Goal: Task Accomplishment & Management: Use online tool/utility

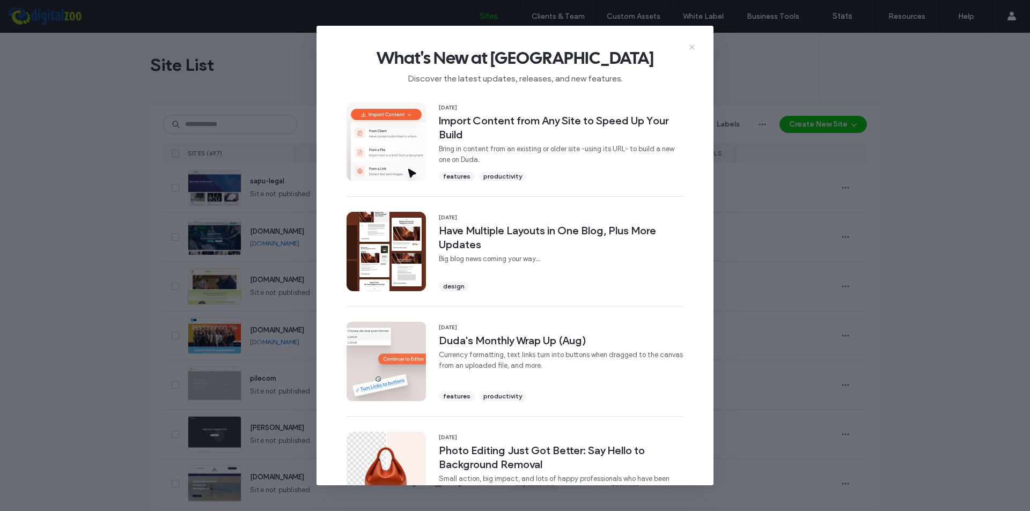
click at [694, 47] on icon at bounding box center [692, 47] width 9 height 9
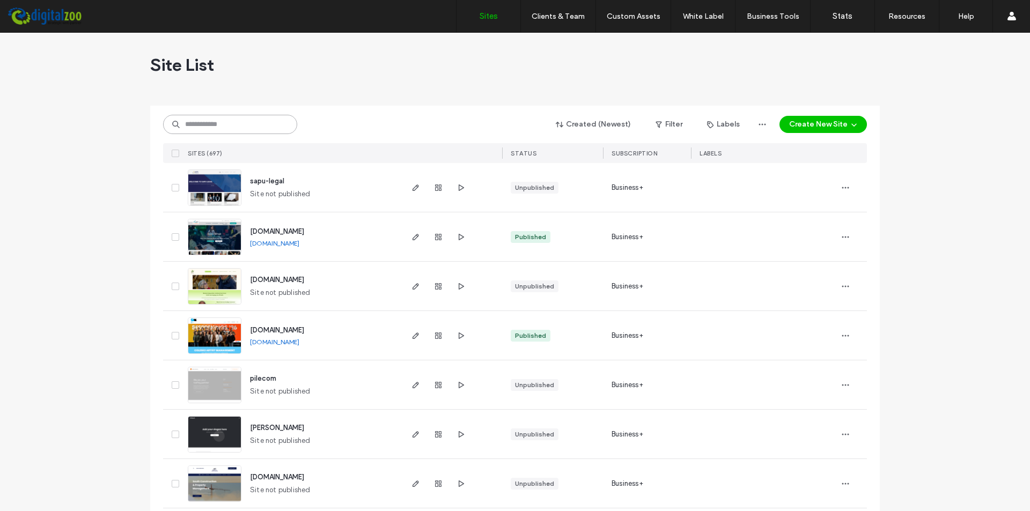
click at [222, 127] on input at bounding box center [230, 124] width 134 height 19
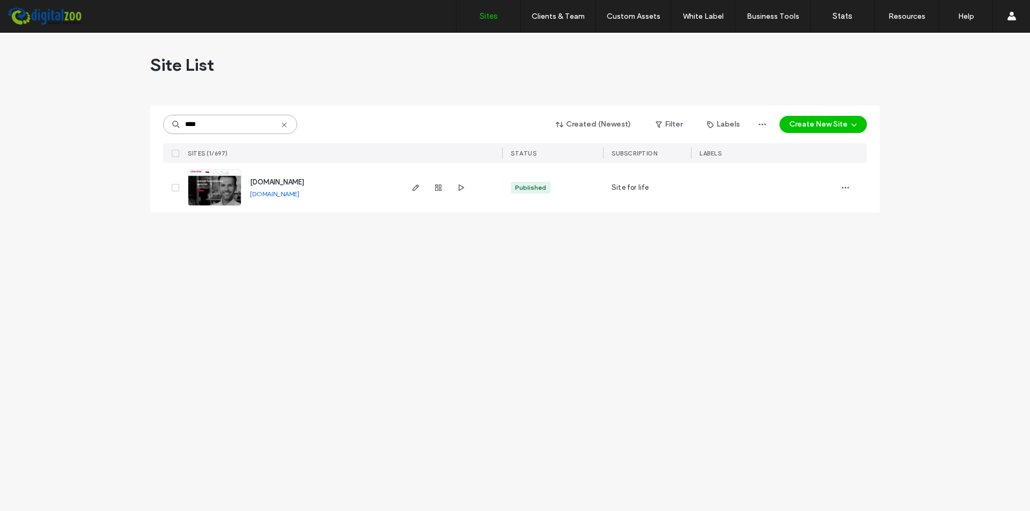
type input "****"
click at [202, 182] on img at bounding box center [214, 206] width 53 height 73
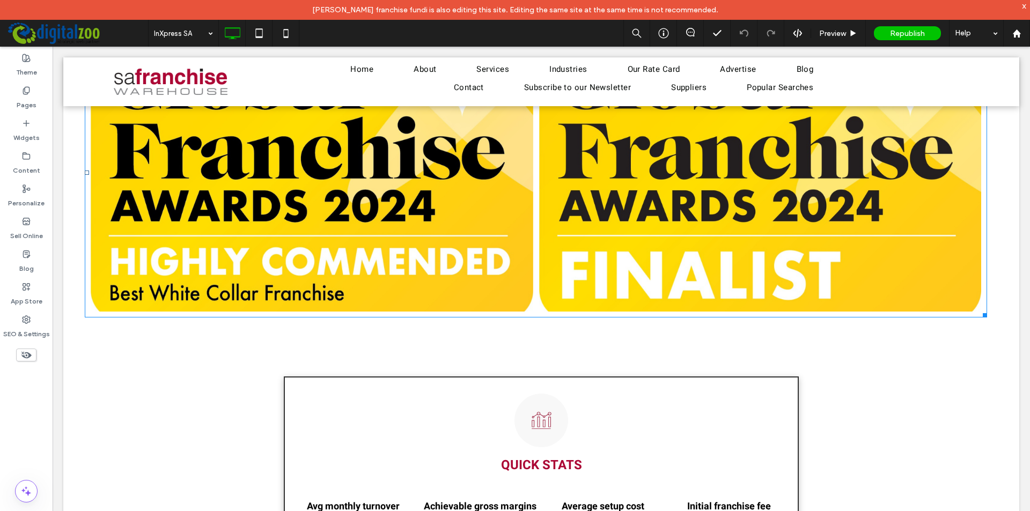
scroll to position [1301, 0]
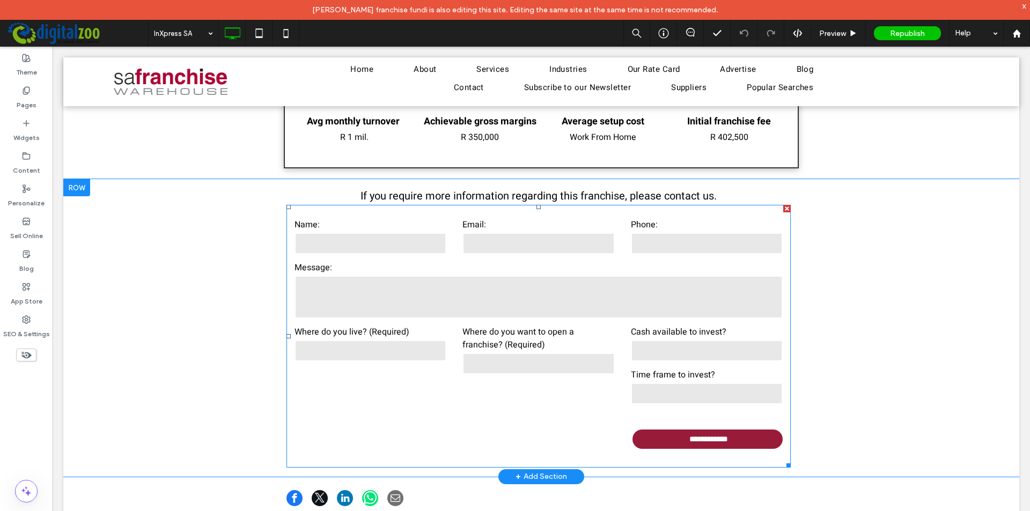
click at [337, 239] on input "text" at bounding box center [371, 243] width 152 height 21
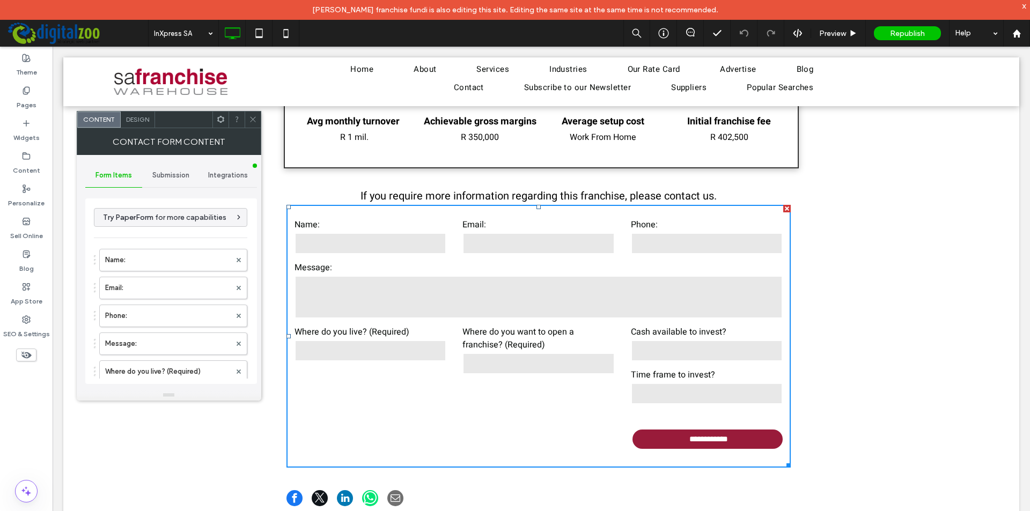
click at [215, 177] on span "Integrations" at bounding box center [228, 175] width 40 height 9
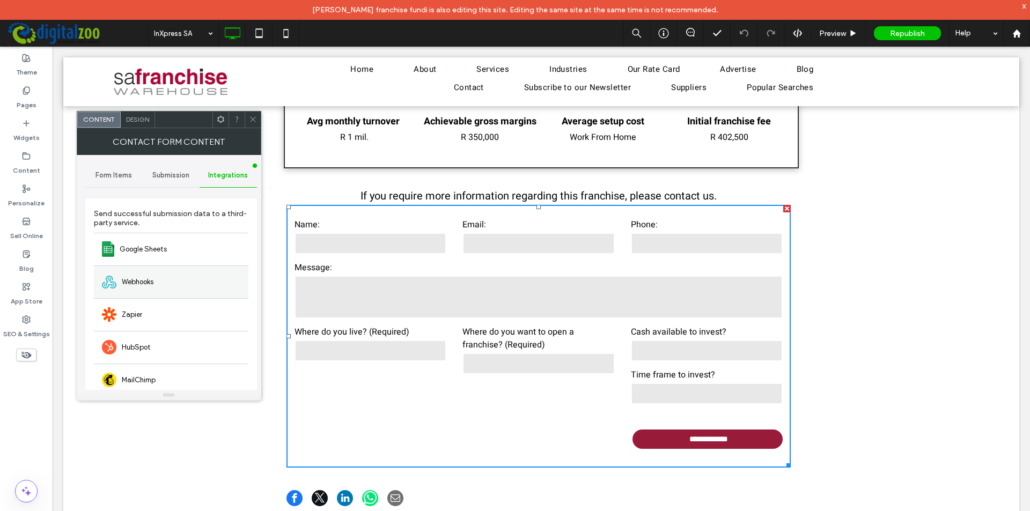
click at [148, 287] on span "Webhooks" at bounding box center [138, 282] width 32 height 11
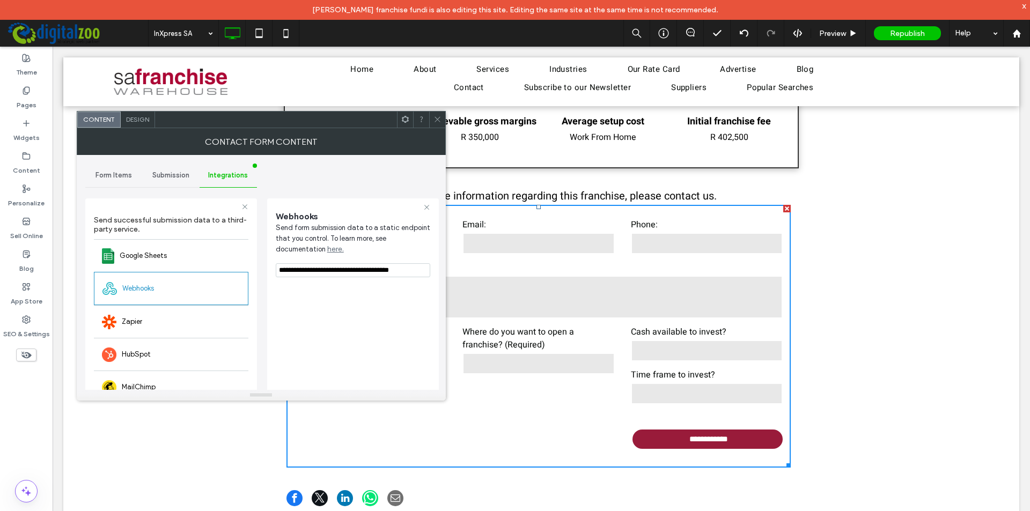
click at [437, 123] on span at bounding box center [438, 120] width 8 height 16
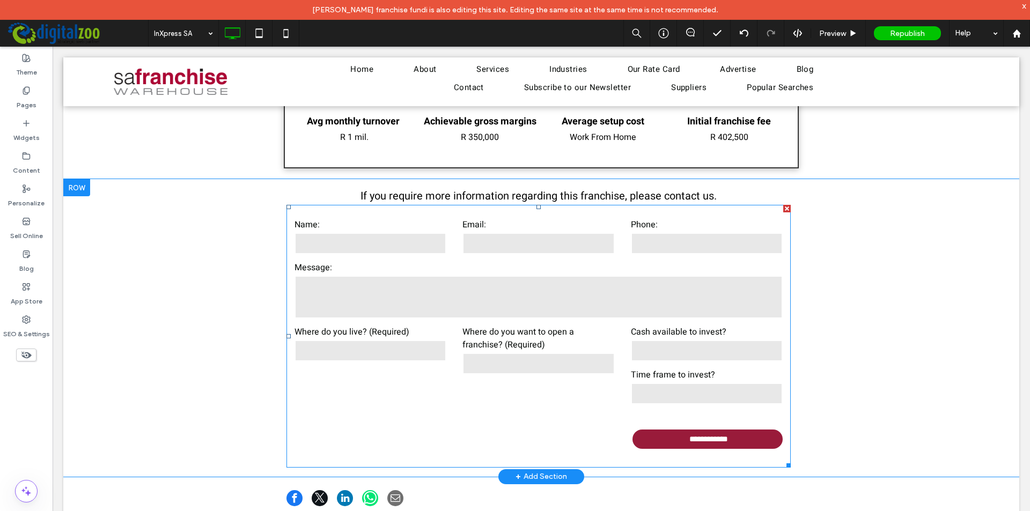
click at [321, 236] on input "text" at bounding box center [371, 243] width 152 height 21
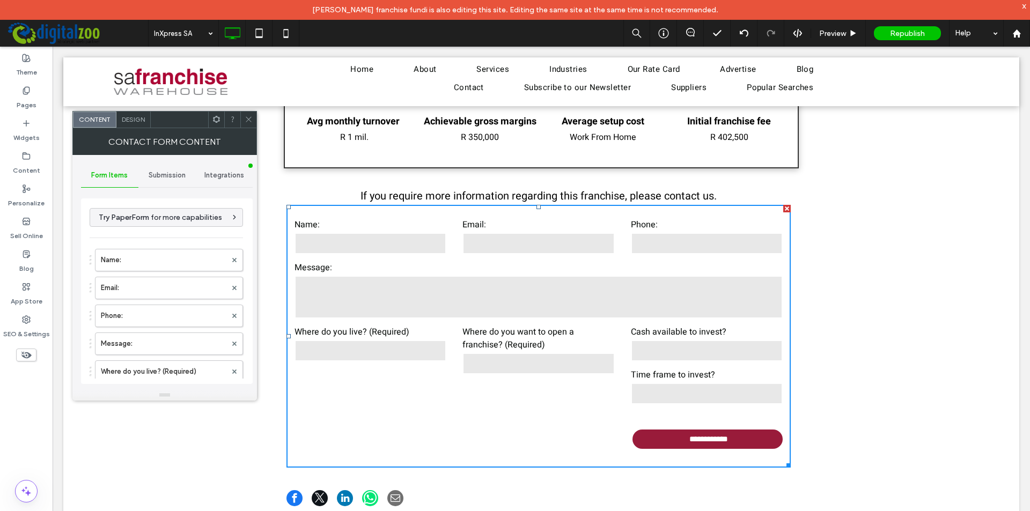
click at [249, 118] on icon at bounding box center [249, 119] width 8 height 8
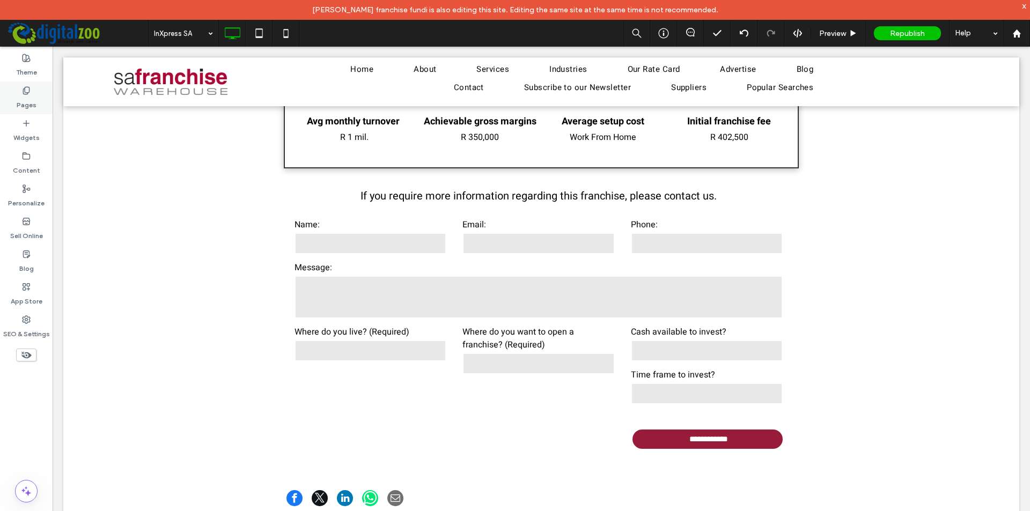
click at [18, 93] on div "Pages" at bounding box center [26, 98] width 53 height 33
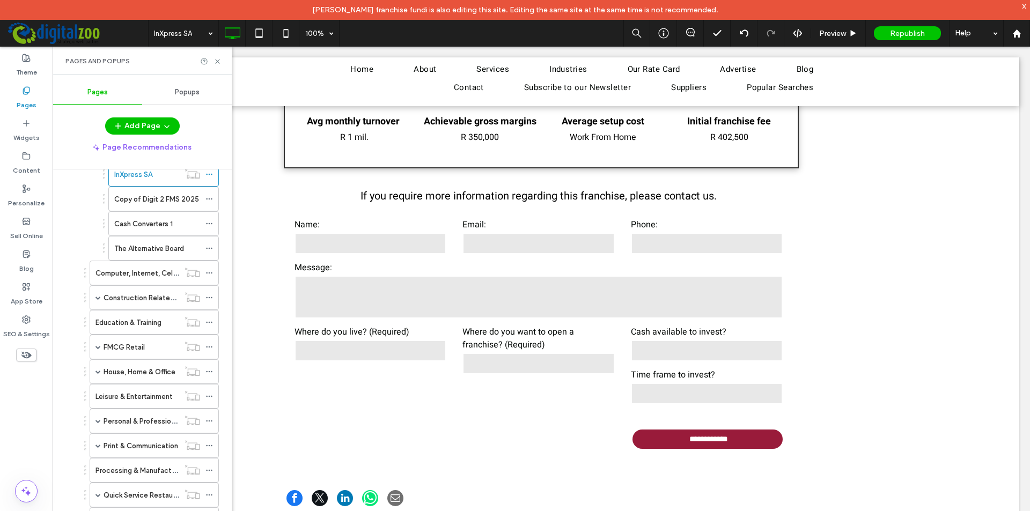
scroll to position [54, 0]
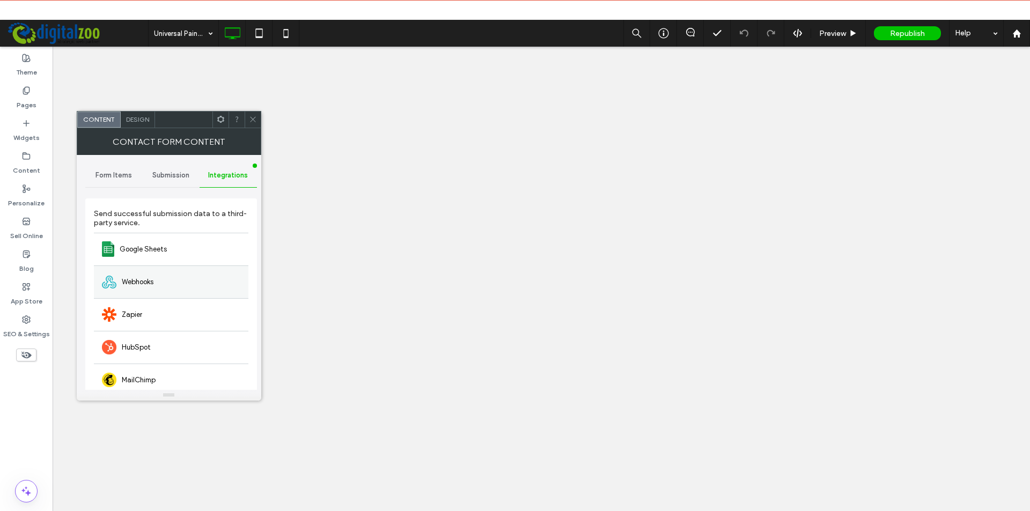
click at [140, 281] on span "Webhooks" at bounding box center [138, 282] width 32 height 11
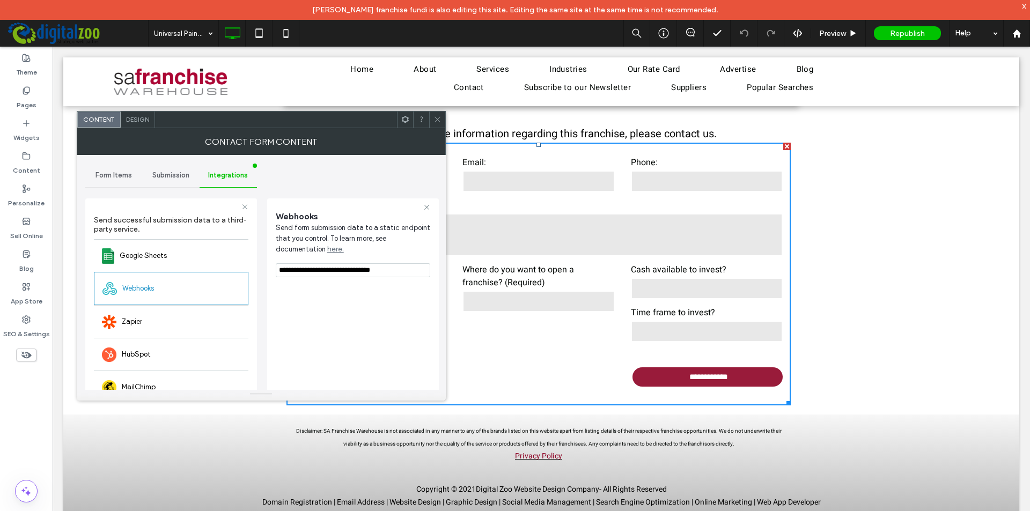
click at [436, 124] on span at bounding box center [438, 120] width 8 height 16
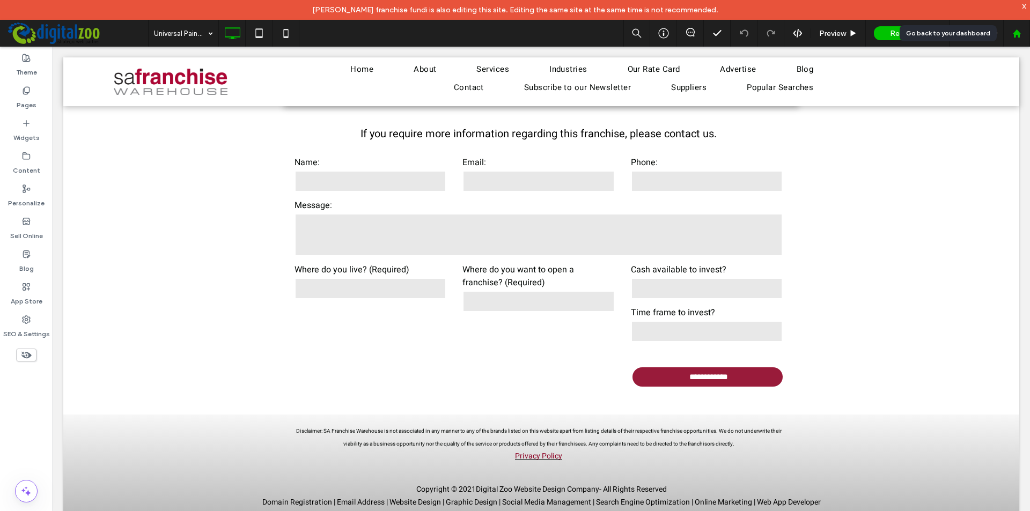
click at [1019, 35] on use at bounding box center [1017, 33] width 8 height 8
